Goal: Information Seeking & Learning: Learn about a topic

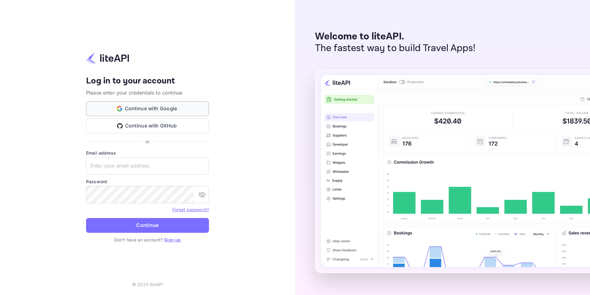
click at [151, 101] on button "Continue with Google" at bounding box center [147, 108] width 123 height 15
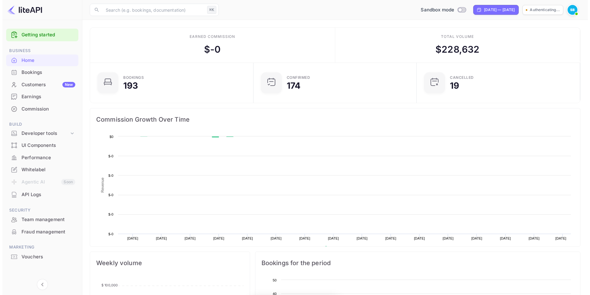
scroll to position [95, 155]
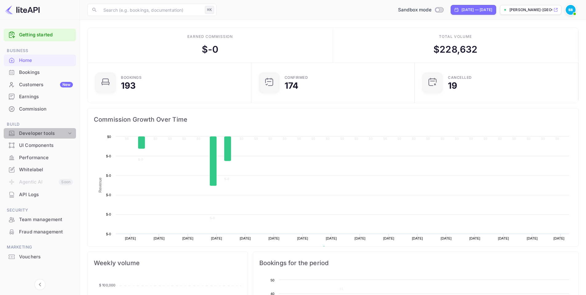
click at [42, 132] on div "Developer tools" at bounding box center [43, 133] width 48 height 7
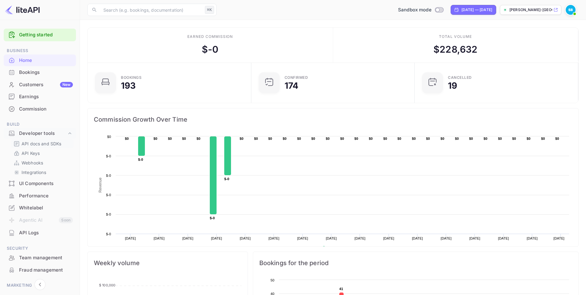
click at [41, 142] on p "API docs and SDKs" at bounding box center [42, 143] width 40 height 6
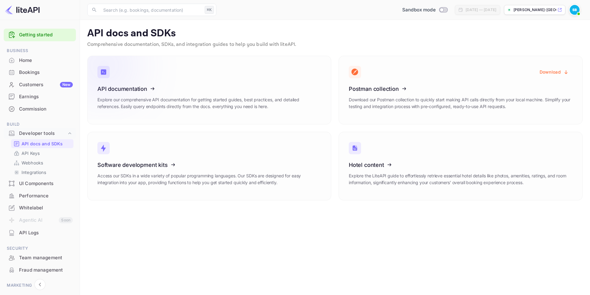
click at [155, 89] on icon at bounding box center [136, 87] width 96 height 63
